Goal: Subscribe to service/newsletter

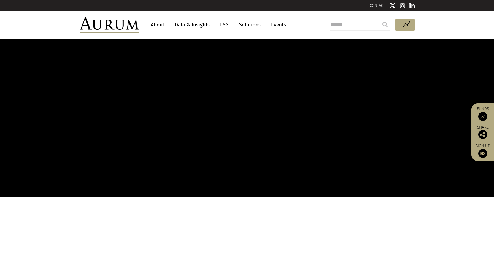
click at [157, 26] on link "About" at bounding box center [158, 24] width 20 height 11
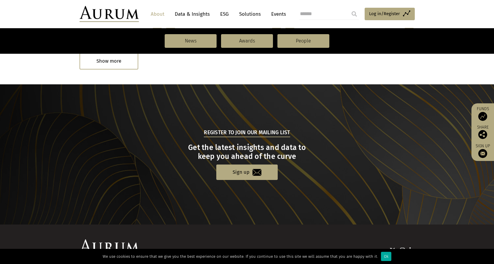
scroll to position [621, 0]
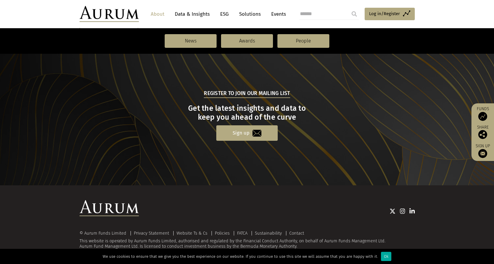
click at [238, 134] on link "Sign up" at bounding box center [246, 132] width 61 height 15
